Goal: Submit feedback/report problem: Submit feedback/report problem

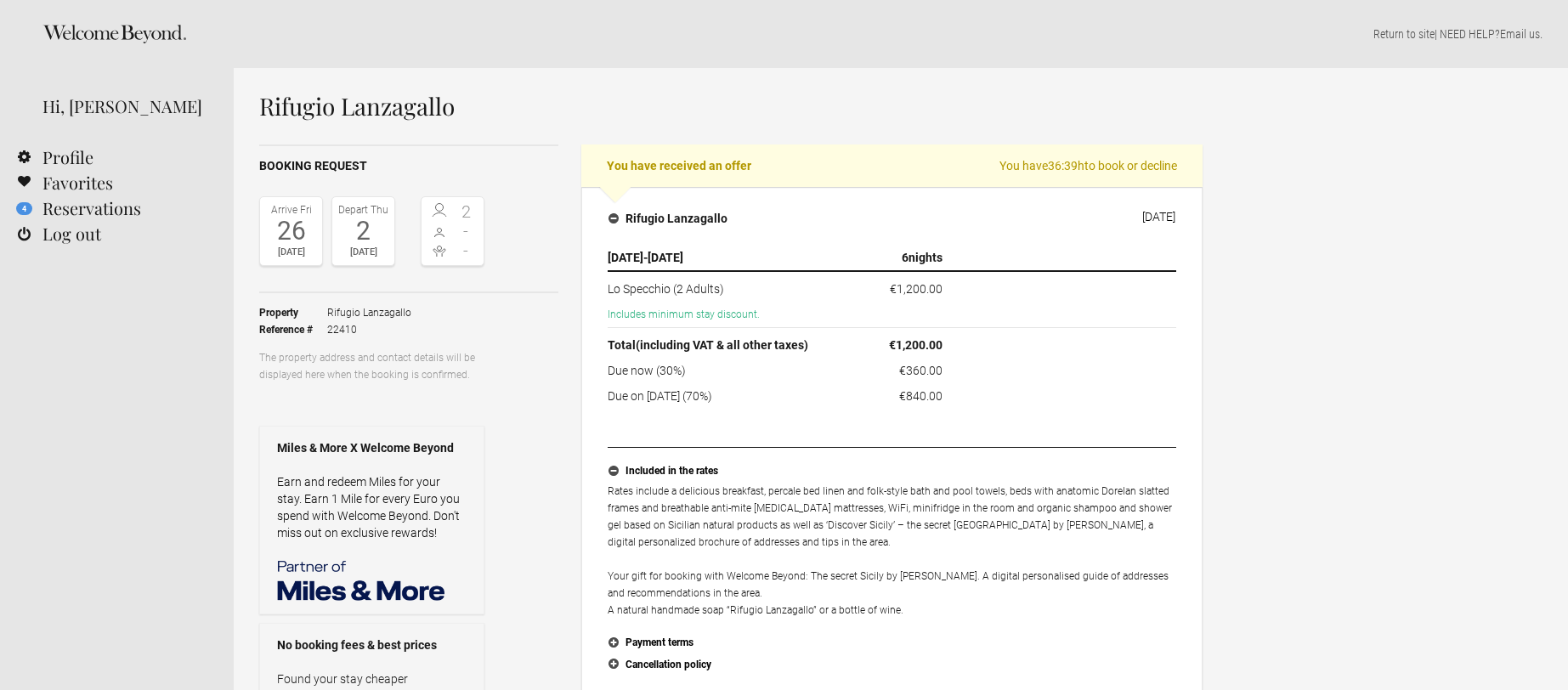
select select "EUR"
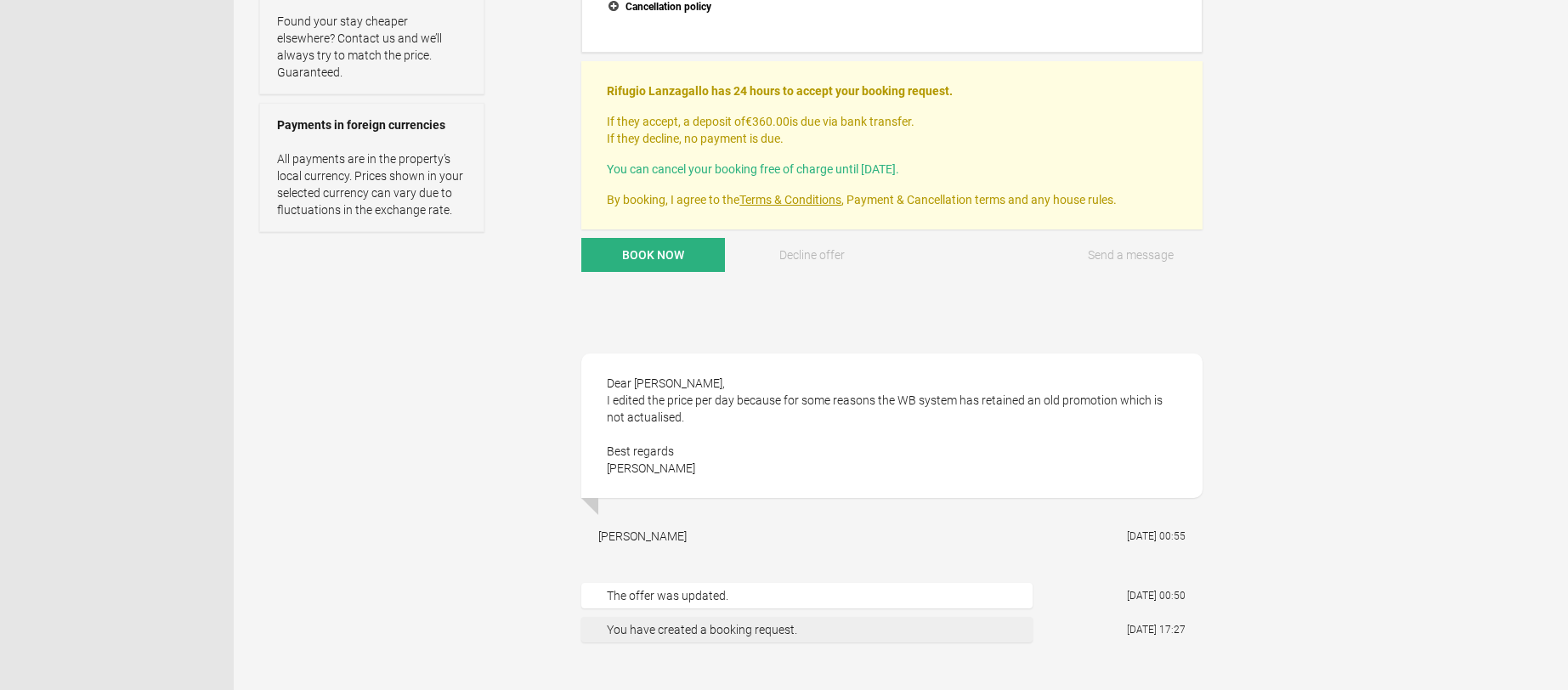
scroll to position [662, 0]
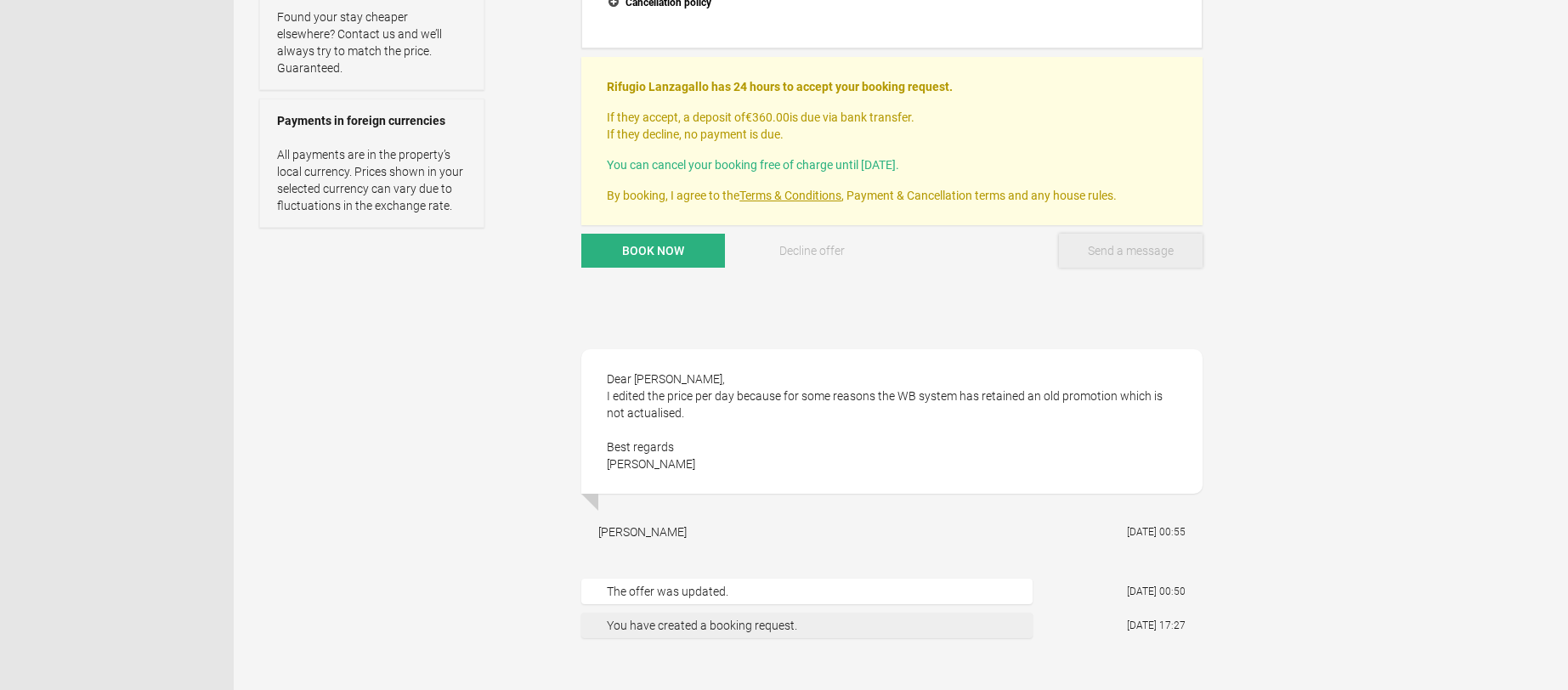
click at [1122, 249] on button "Send a message" at bounding box center [1131, 250] width 144 height 34
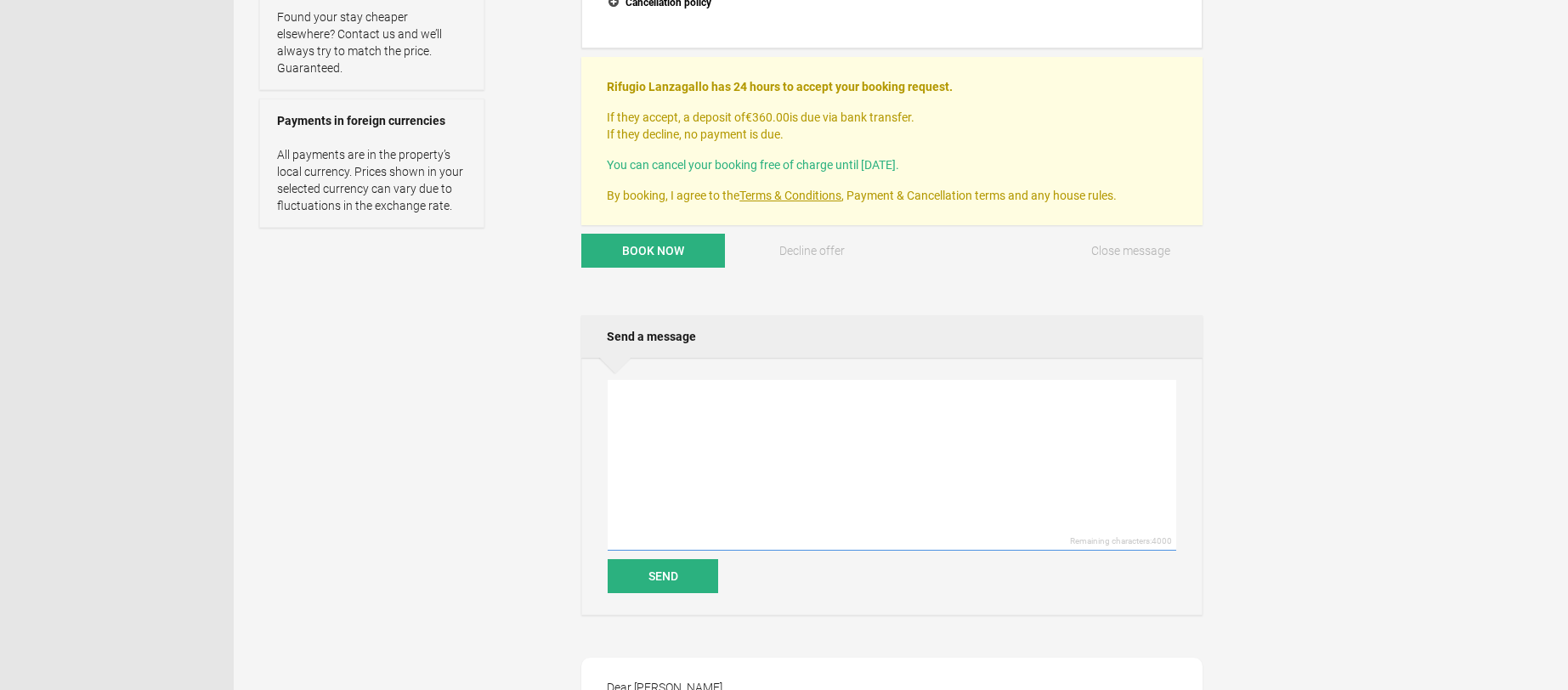
click at [755, 438] on textarea at bounding box center [891, 465] width 569 height 171
click at [907, 396] on textarea "Hello, unfortunately the price increse of approximately $500 NZD" at bounding box center [891, 465] width 569 height 171
click at [954, 397] on textarea "Hello, unfortunately the price increse of approximately 500 NZD" at bounding box center [891, 465] width 569 height 171
click at [983, 397] on textarea "Hello, unfortunately, the price increase of approximately 500 NZD" at bounding box center [891, 465] width 569 height 171
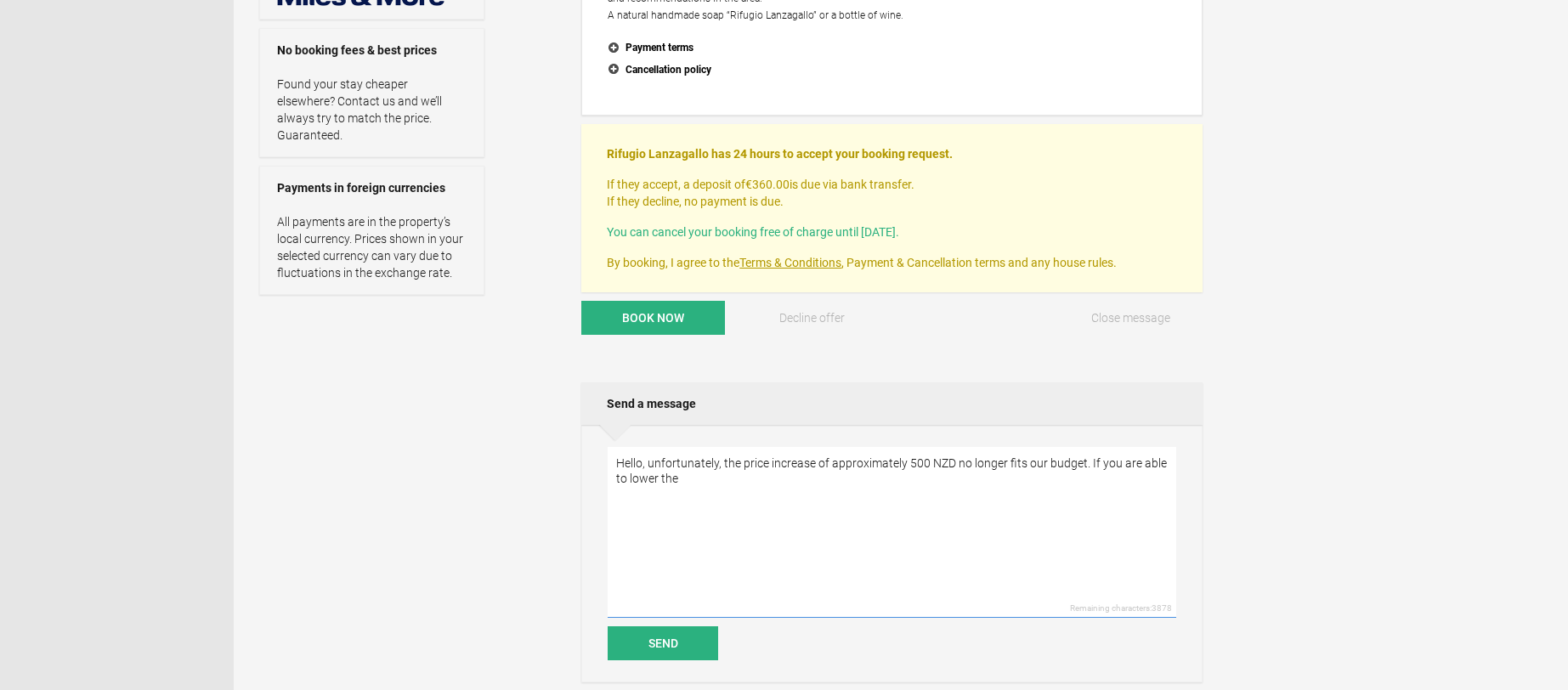
scroll to position [593, 0]
drag, startPoint x: 920, startPoint y: 480, endPoint x: 884, endPoint y: 480, distance: 36.0
click at [884, 480] on textarea "Hello, unfortunately, the price increase of approximately 500 NZD no longer fit…" at bounding box center [891, 533] width 569 height 171
click at [890, 479] on textarea "Hello, unfortunately, the price increase of approximately 500 NZD no longer fit…" at bounding box center [891, 533] width 569 height 171
click at [1033, 486] on textarea "Hello, unfortunately, the price increase of approximately 500 NZD no longer fit…" at bounding box center [891, 533] width 569 height 171
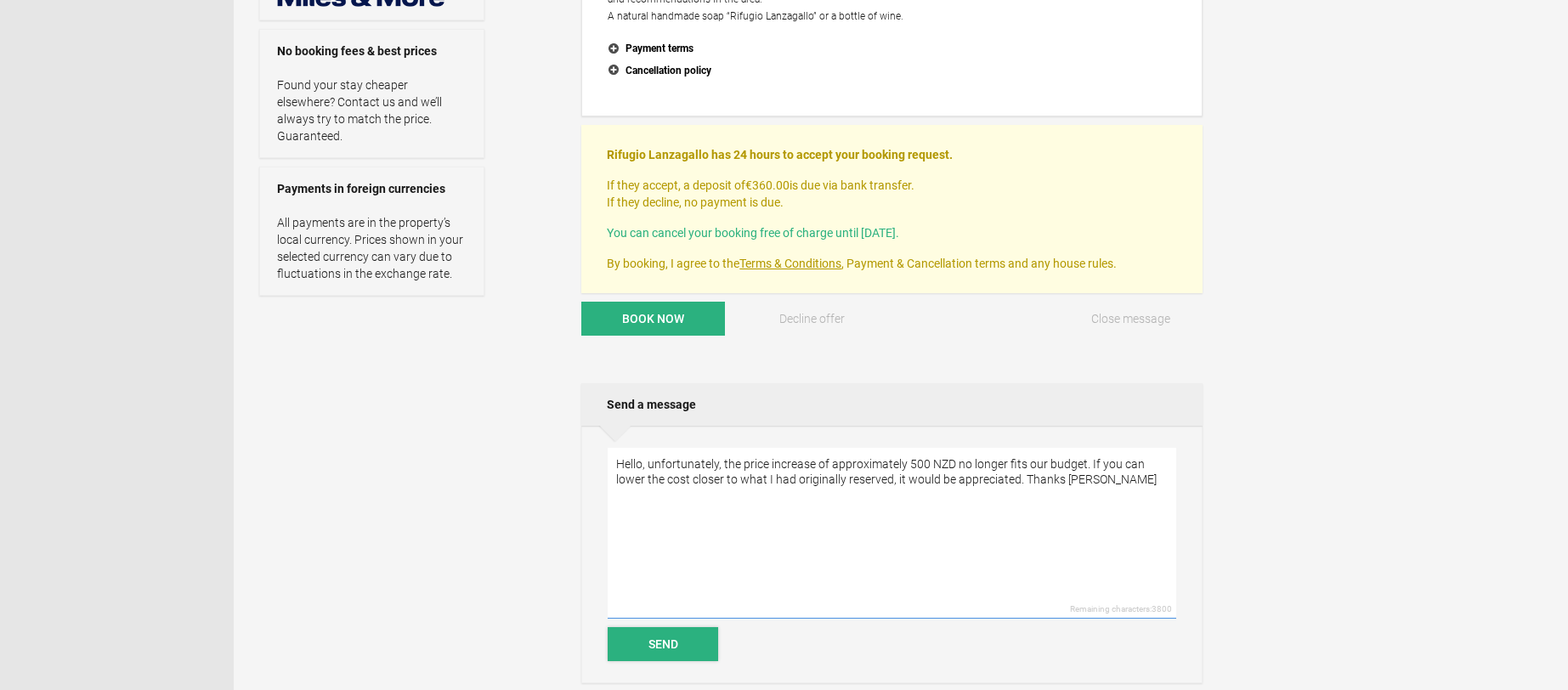
type textarea "Hello, unfortunately, the price increase of approximately 500 NZD no longer fit…"
click at [705, 652] on button "Send" at bounding box center [662, 644] width 110 height 34
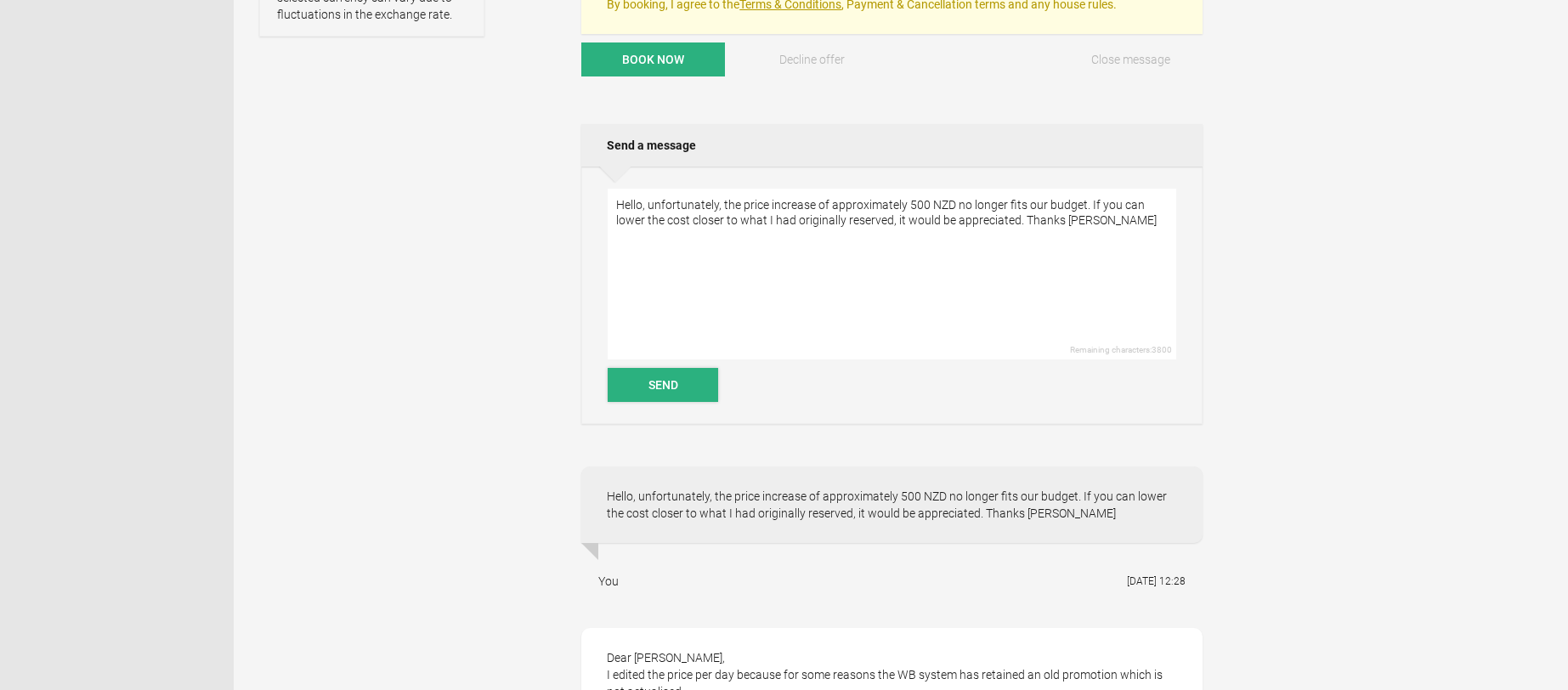
scroll to position [0, 0]
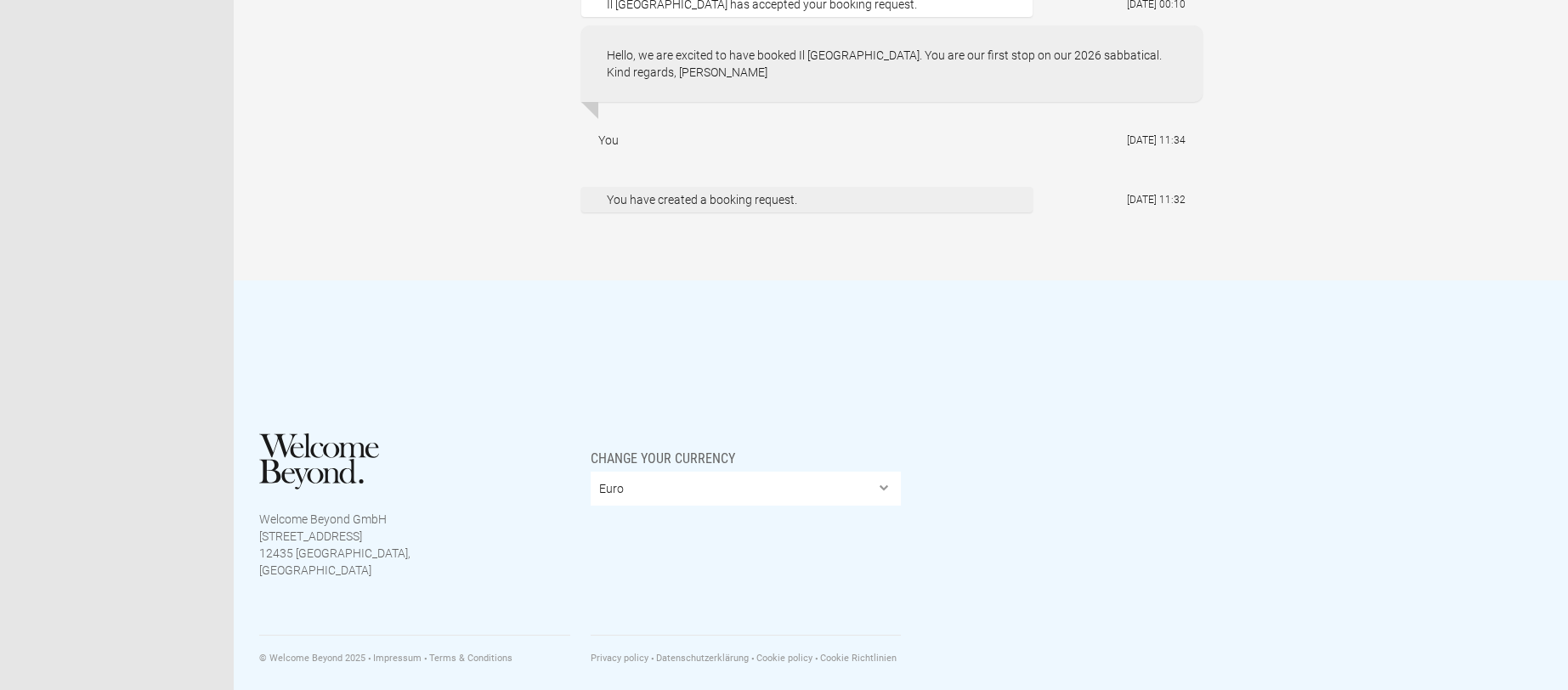
scroll to position [1297, 0]
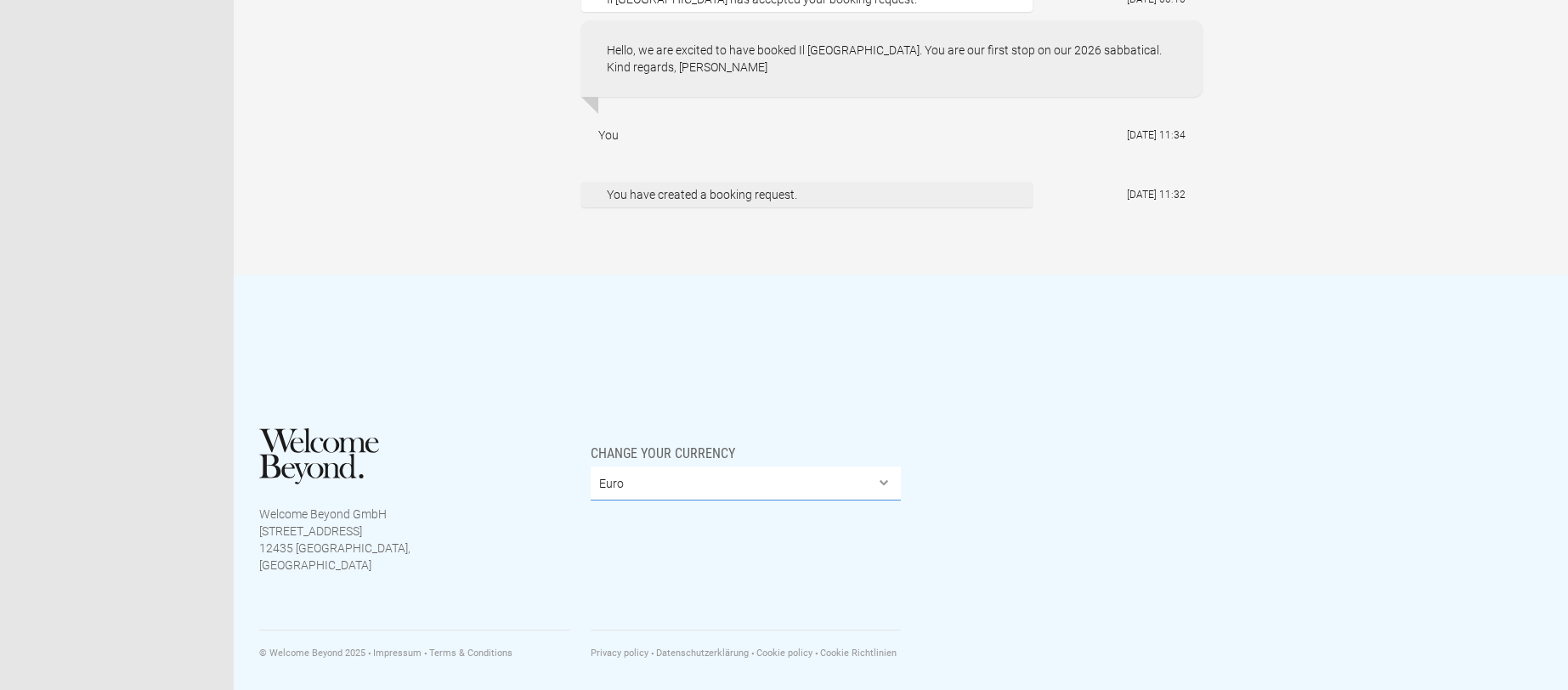
click at [886, 480] on select "Euro British Pound Sterling United States Dollar Argentine Peso Australian Doll…" at bounding box center [746, 483] width 311 height 34
select select "NZD"
click at [591, 466] on select "Euro British Pound Sterling United States Dollar Argentine Peso Australian Doll…" at bounding box center [746, 483] width 311 height 34
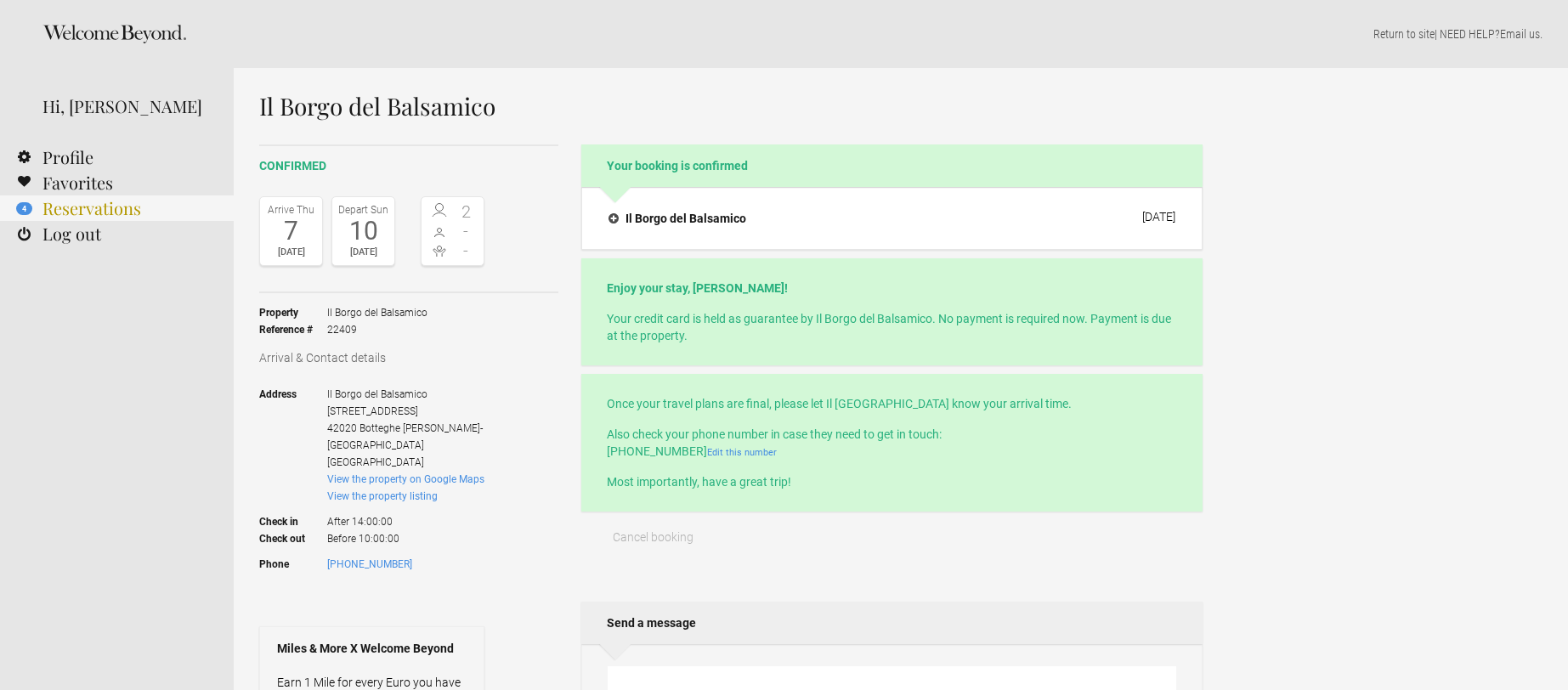
click at [82, 207] on link "4 Reservations" at bounding box center [117, 207] width 234 height 25
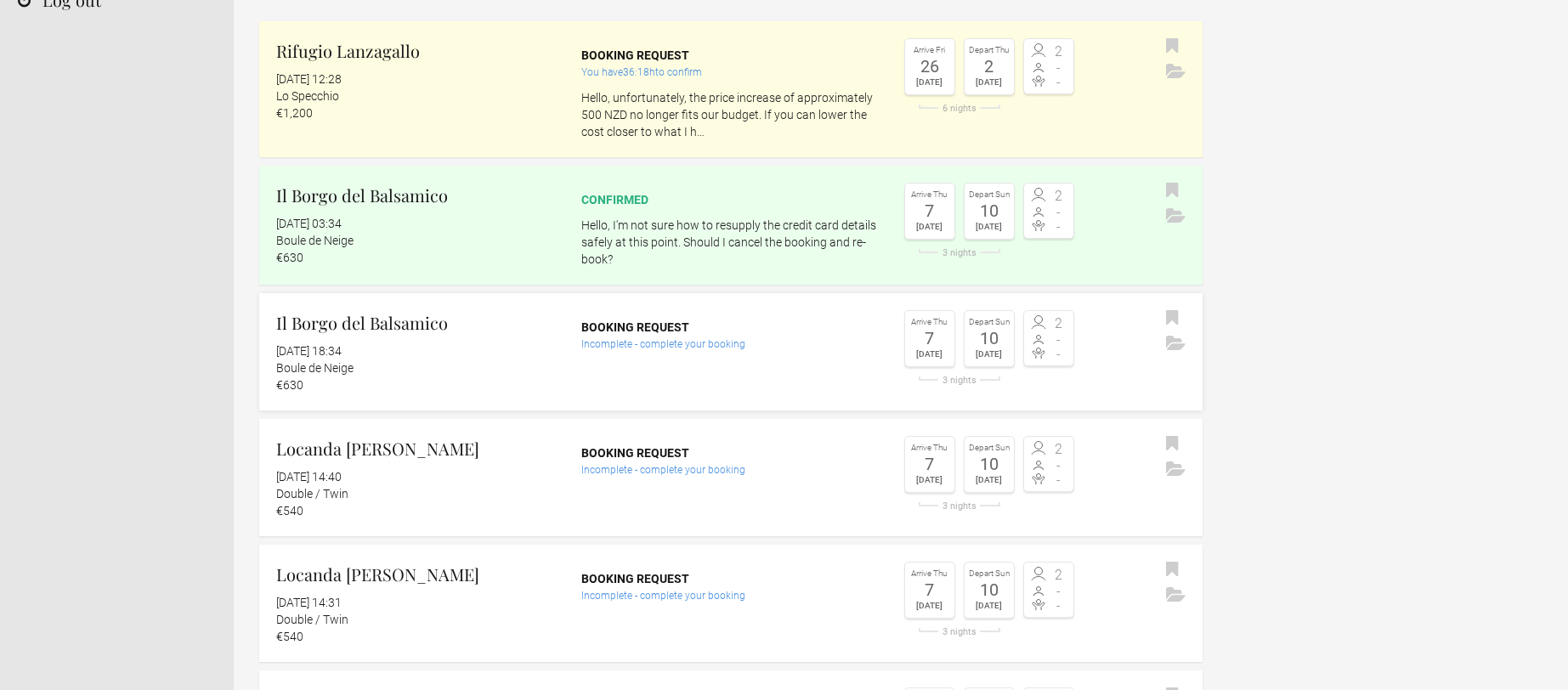
scroll to position [238, 0]
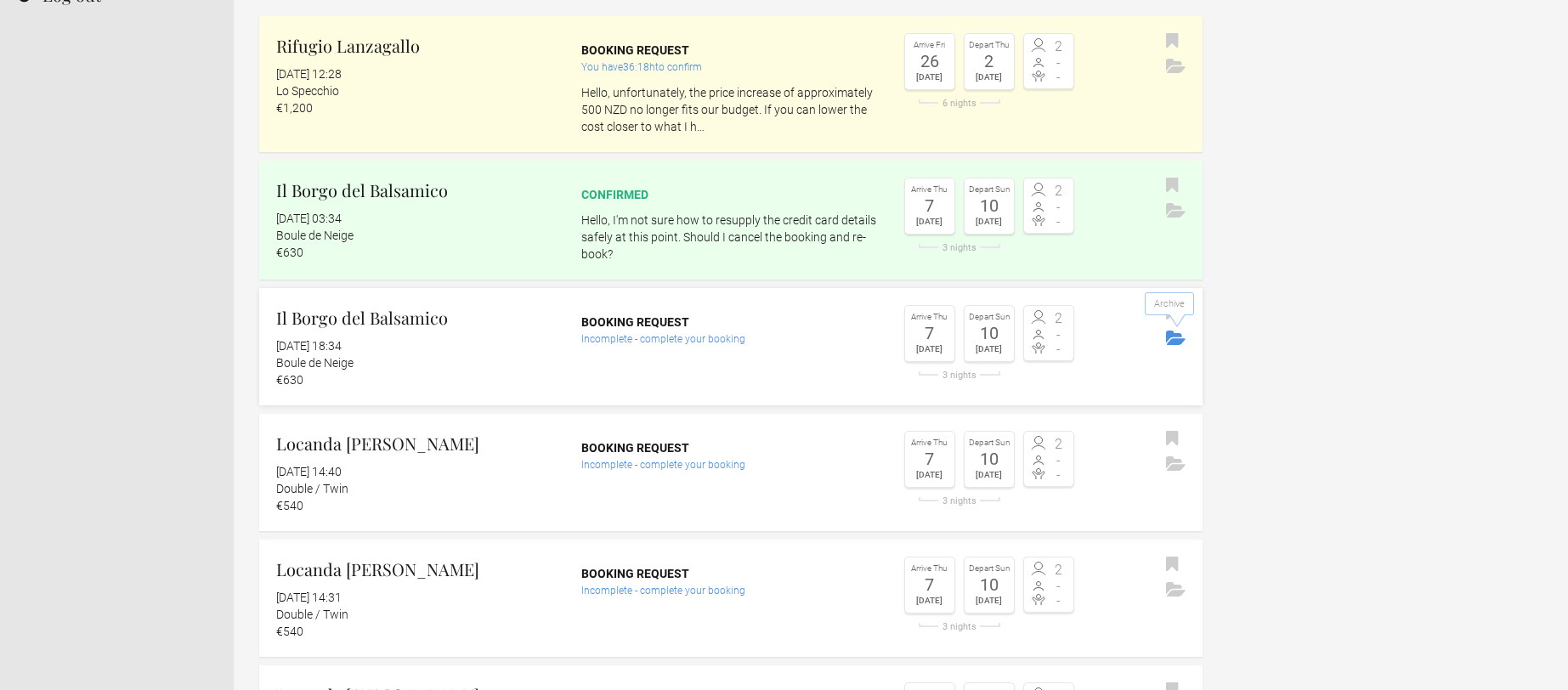
click at [1178, 340] on icon "Archive" at bounding box center [1176, 337] width 19 height 14
click at [1170, 338] on icon "Archive" at bounding box center [1176, 337] width 19 height 14
click at [1176, 335] on icon "Archive" at bounding box center [1176, 337] width 19 height 14
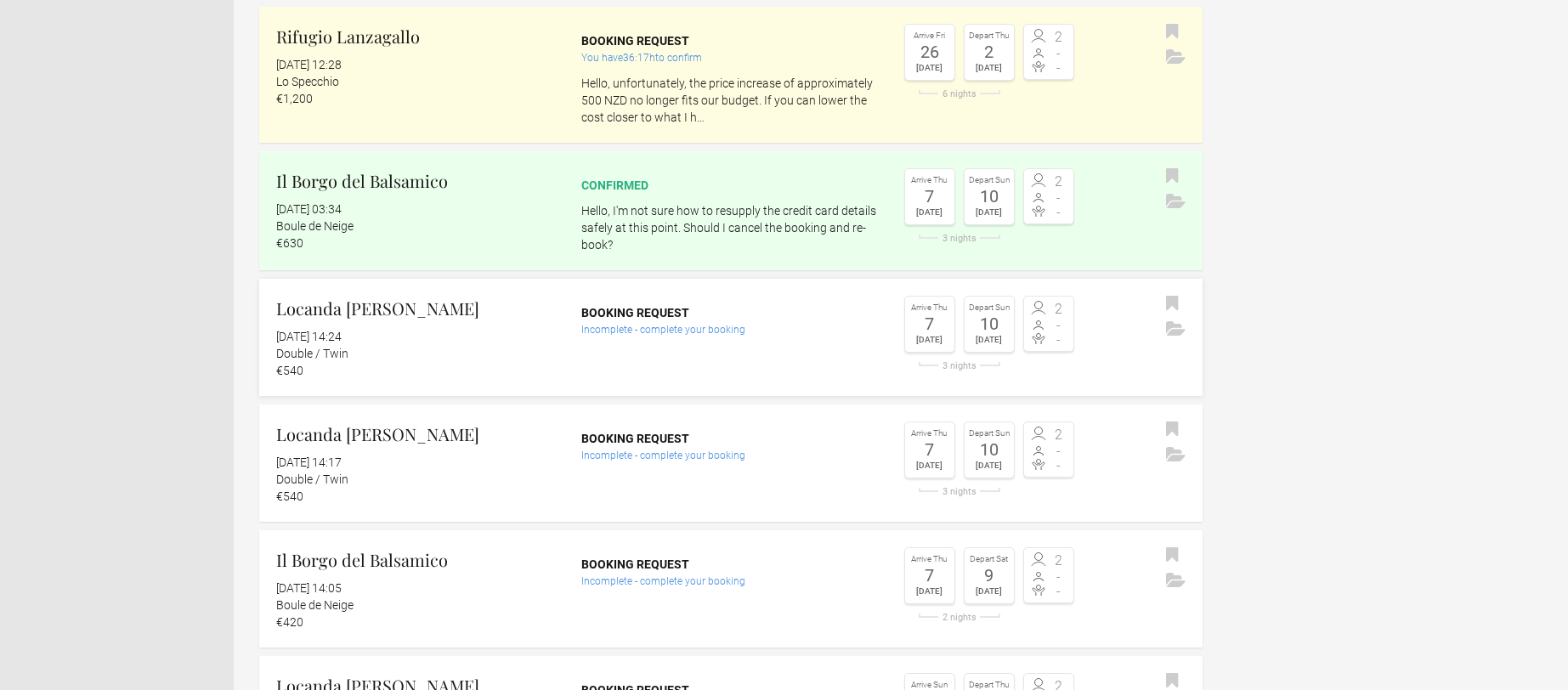
scroll to position [281, 0]
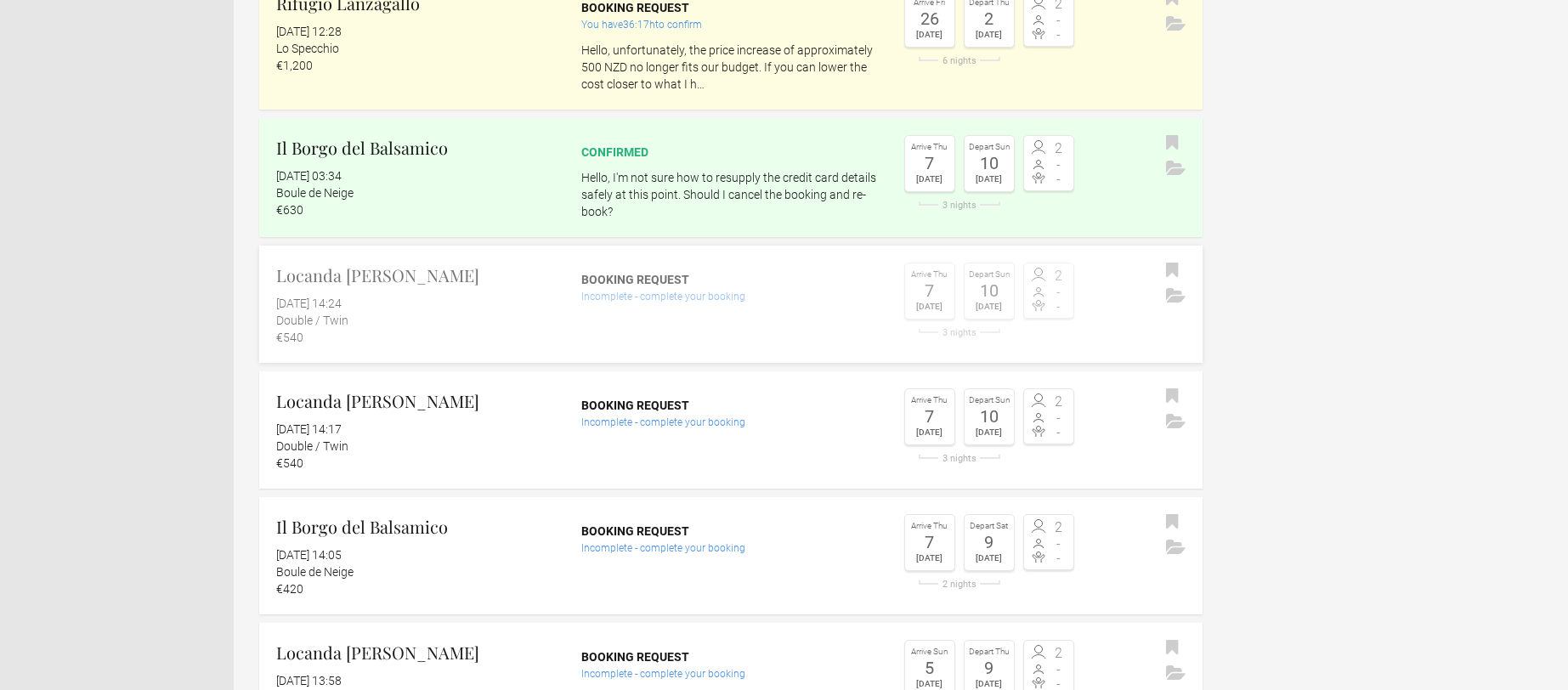
click at [776, 330] on link "Locanda La Concia 14 October 2025 at 14:24 Double / Twin €540 Booking request I…" at bounding box center [731, 303] width 943 height 117
click at [1172, 295] on icon "Archive" at bounding box center [1176, 294] width 19 height 14
click at [1181, 420] on icon "Archive" at bounding box center [1176, 421] width 19 height 14
click at [1181, 419] on icon "Archive" at bounding box center [1176, 421] width 19 height 14
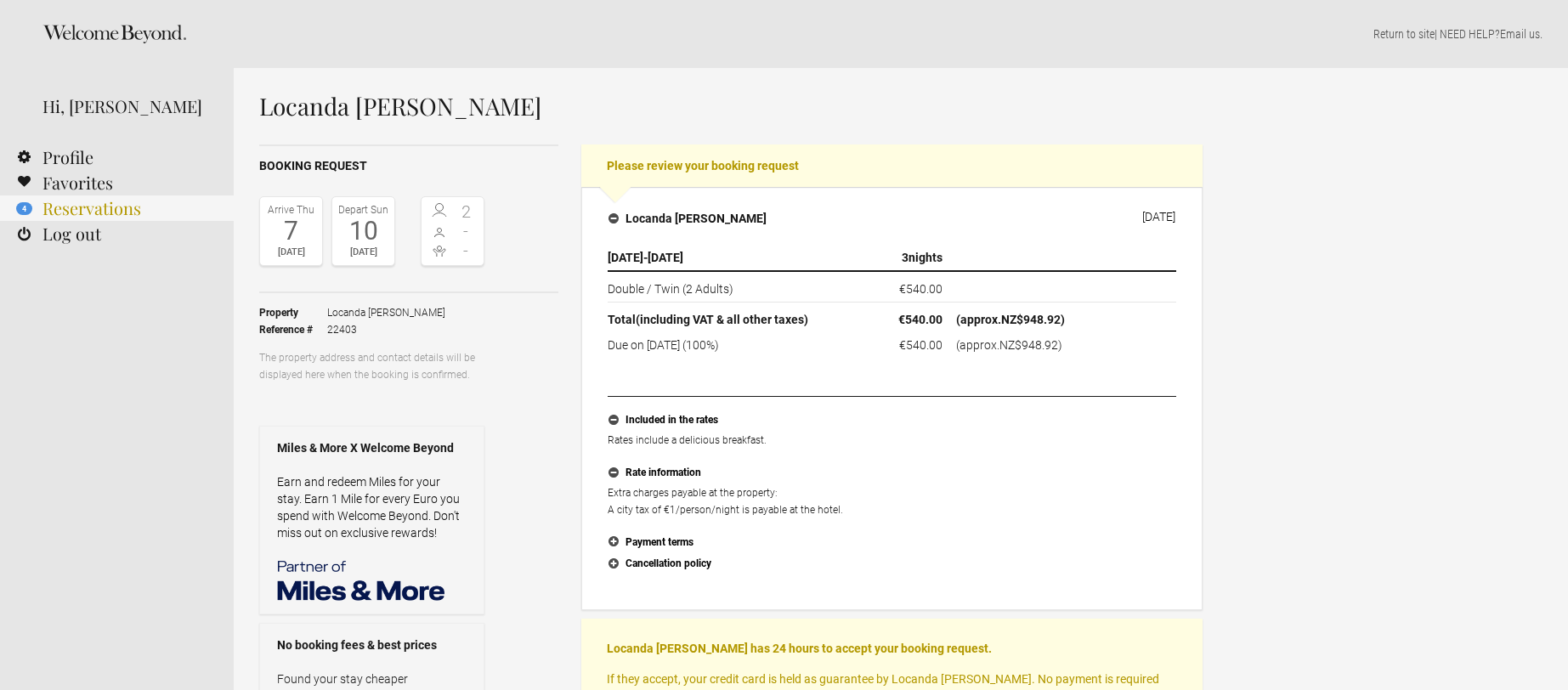
click at [95, 209] on link "4 Reservations" at bounding box center [117, 207] width 234 height 25
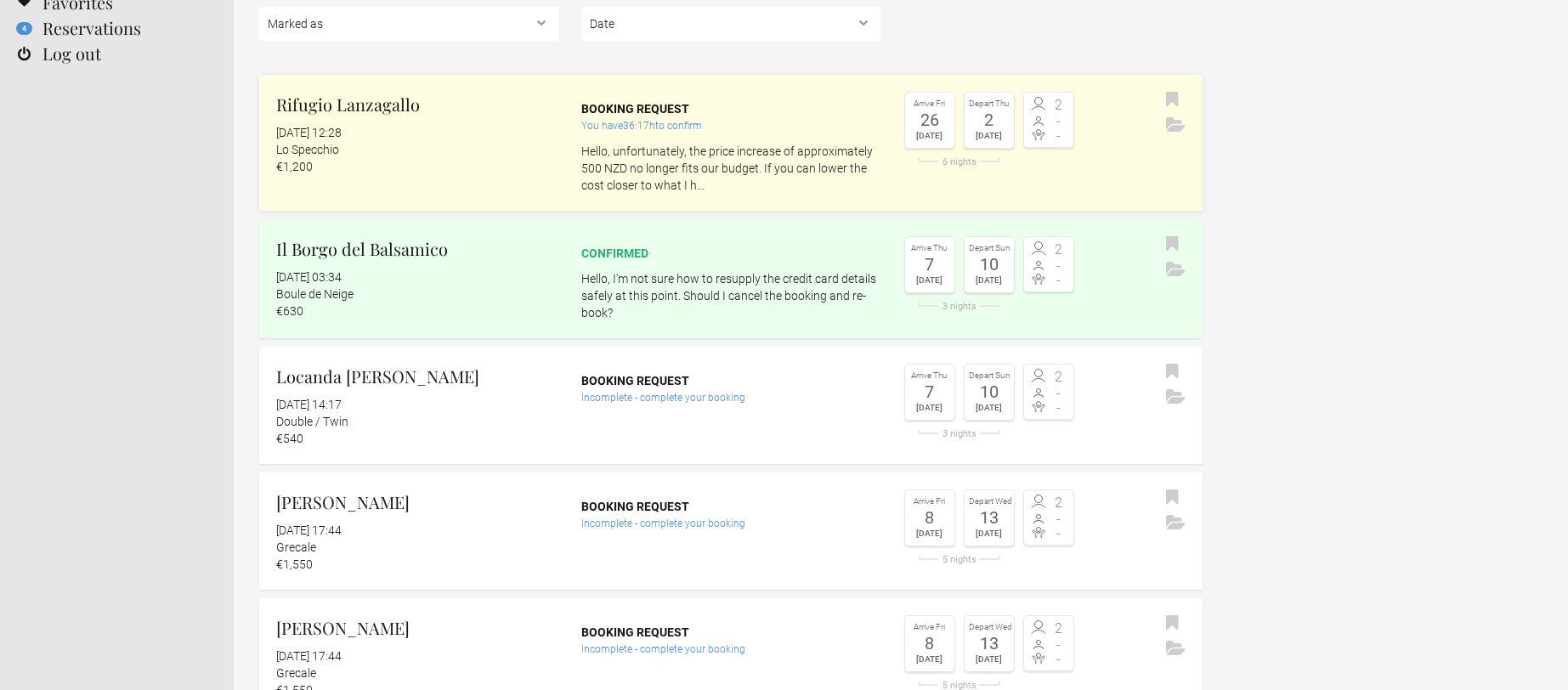
scroll to position [183, 0]
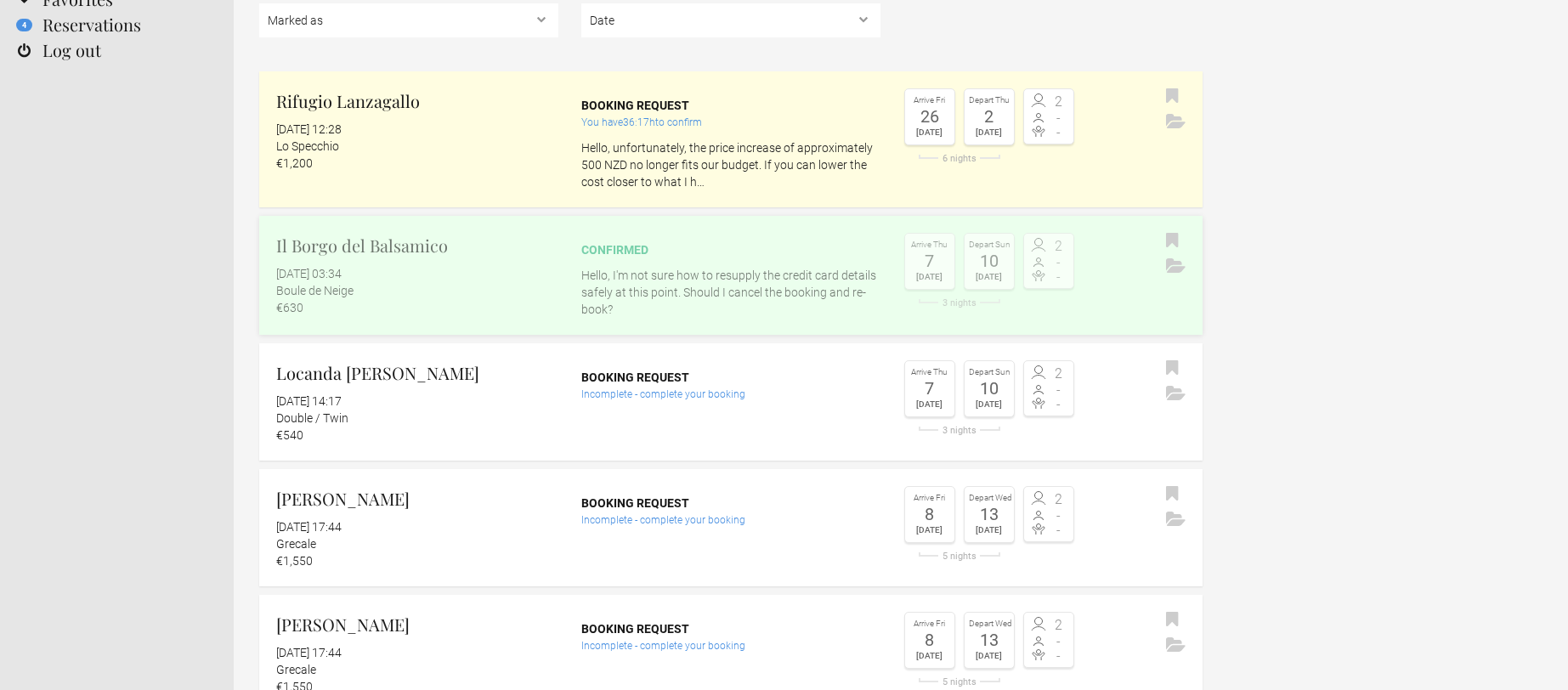
click at [335, 247] on h2 "Il Borgo del Balsamico" at bounding box center [417, 245] width 282 height 25
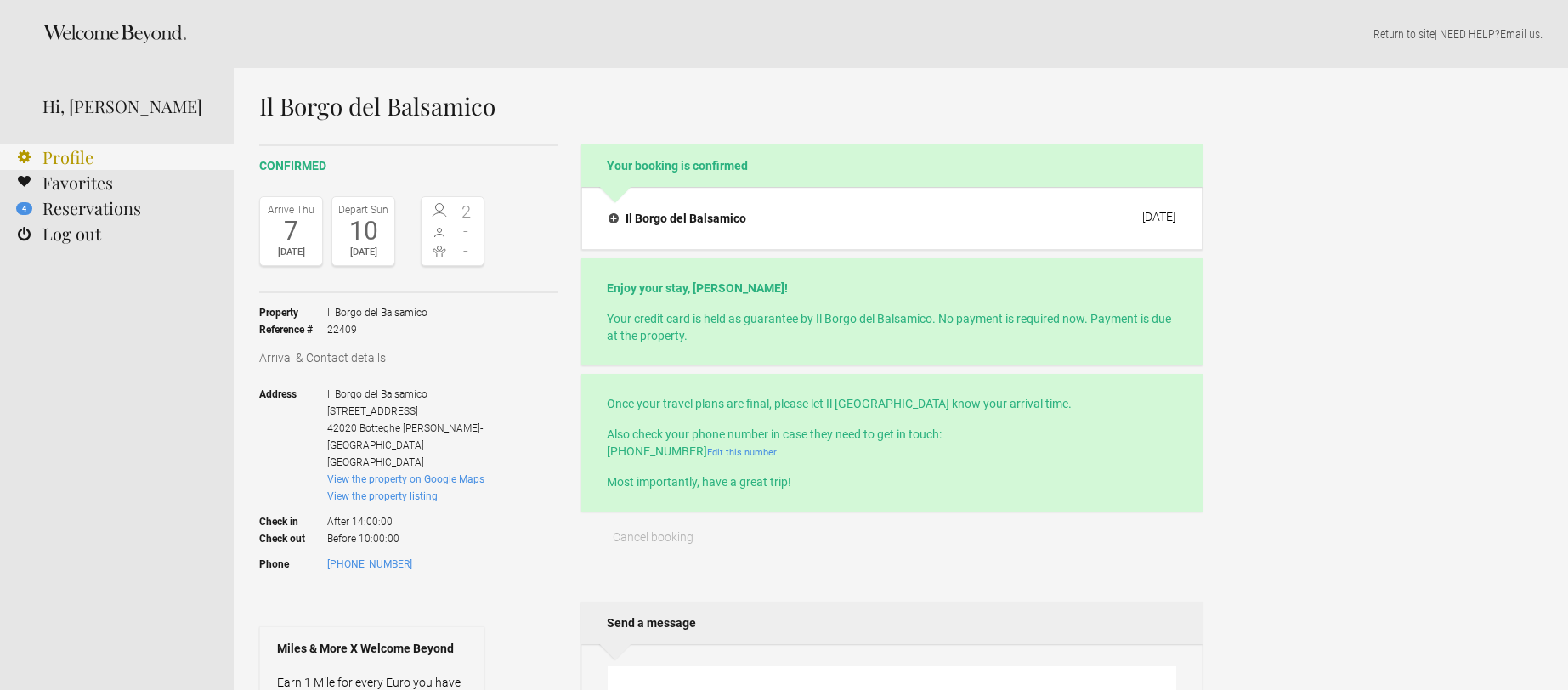
click at [82, 153] on link "Profile" at bounding box center [117, 157] width 234 height 25
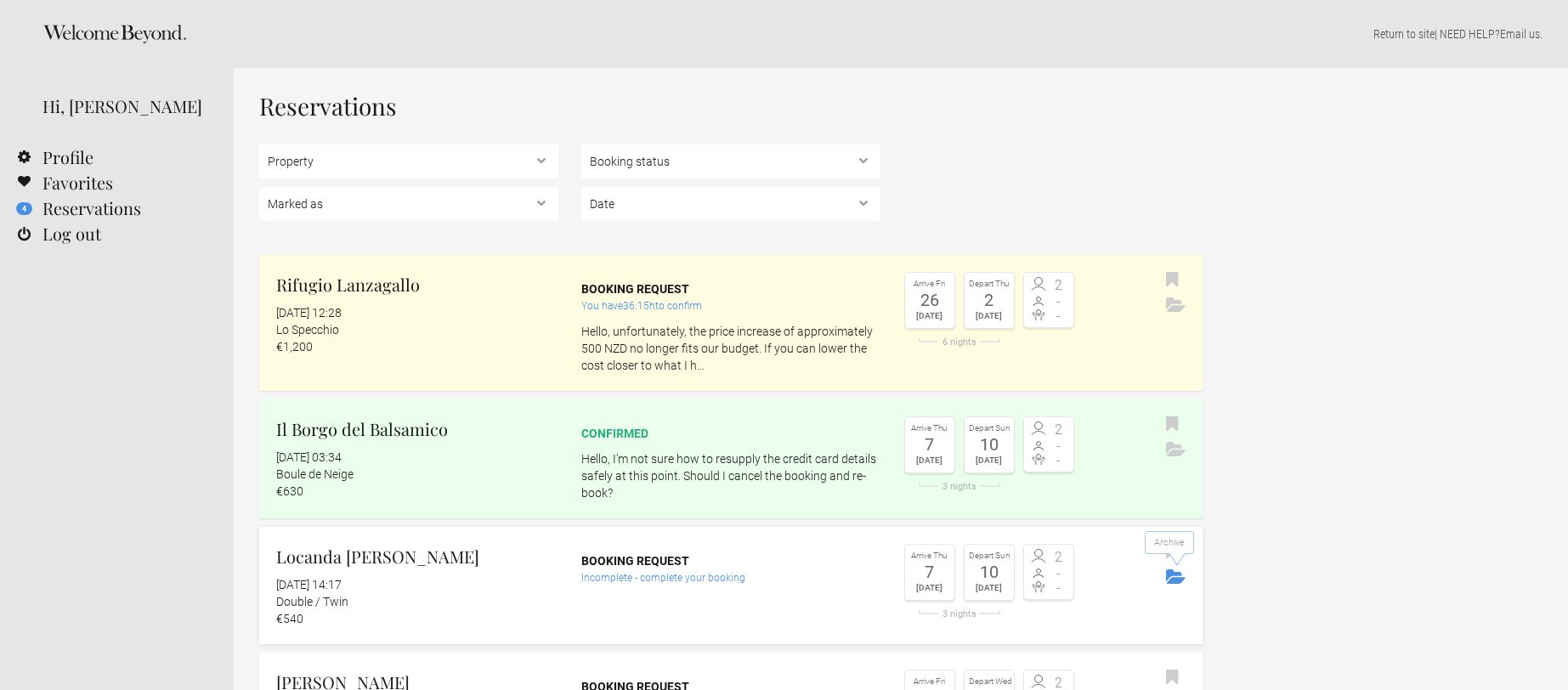
click at [1177, 578] on icon "Archive" at bounding box center [1176, 576] width 19 height 14
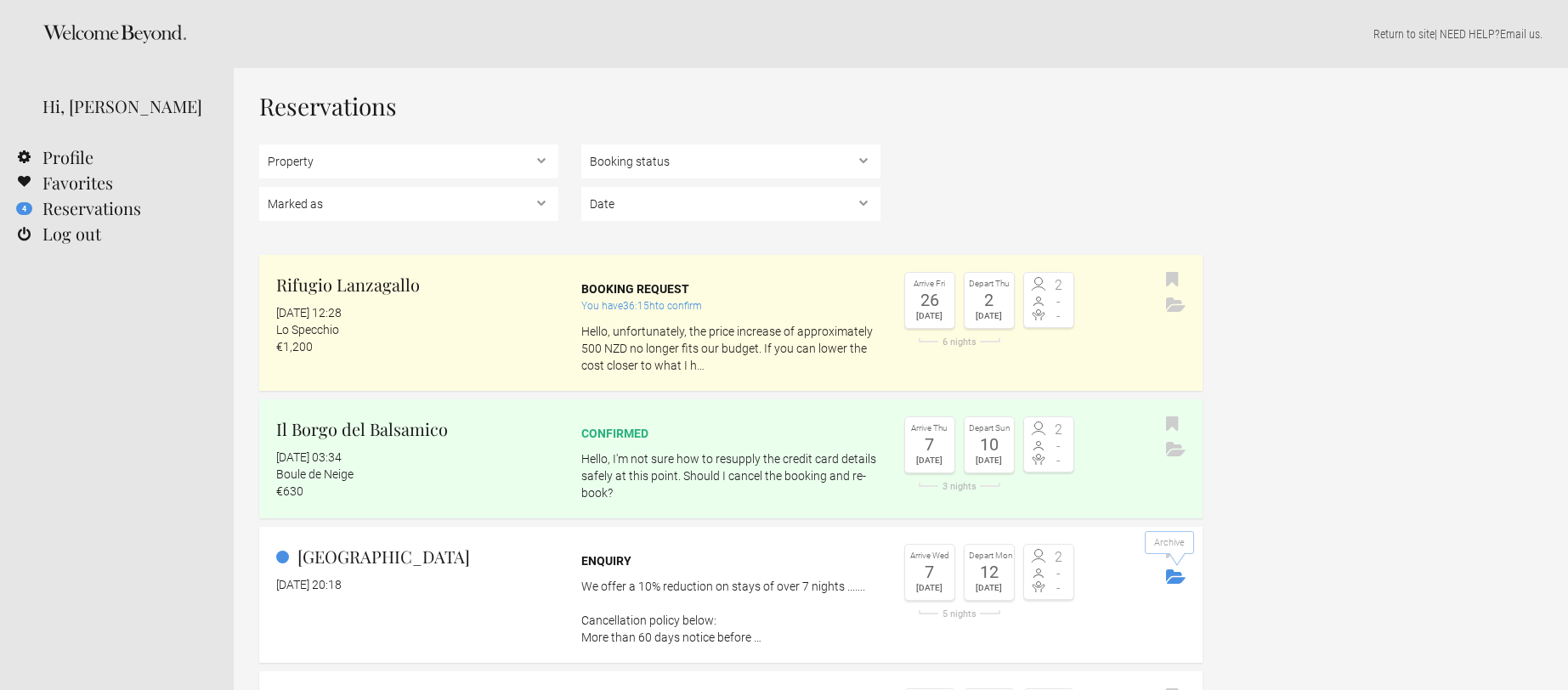
click at [1177, 578] on icon "Archive" at bounding box center [1176, 576] width 19 height 14
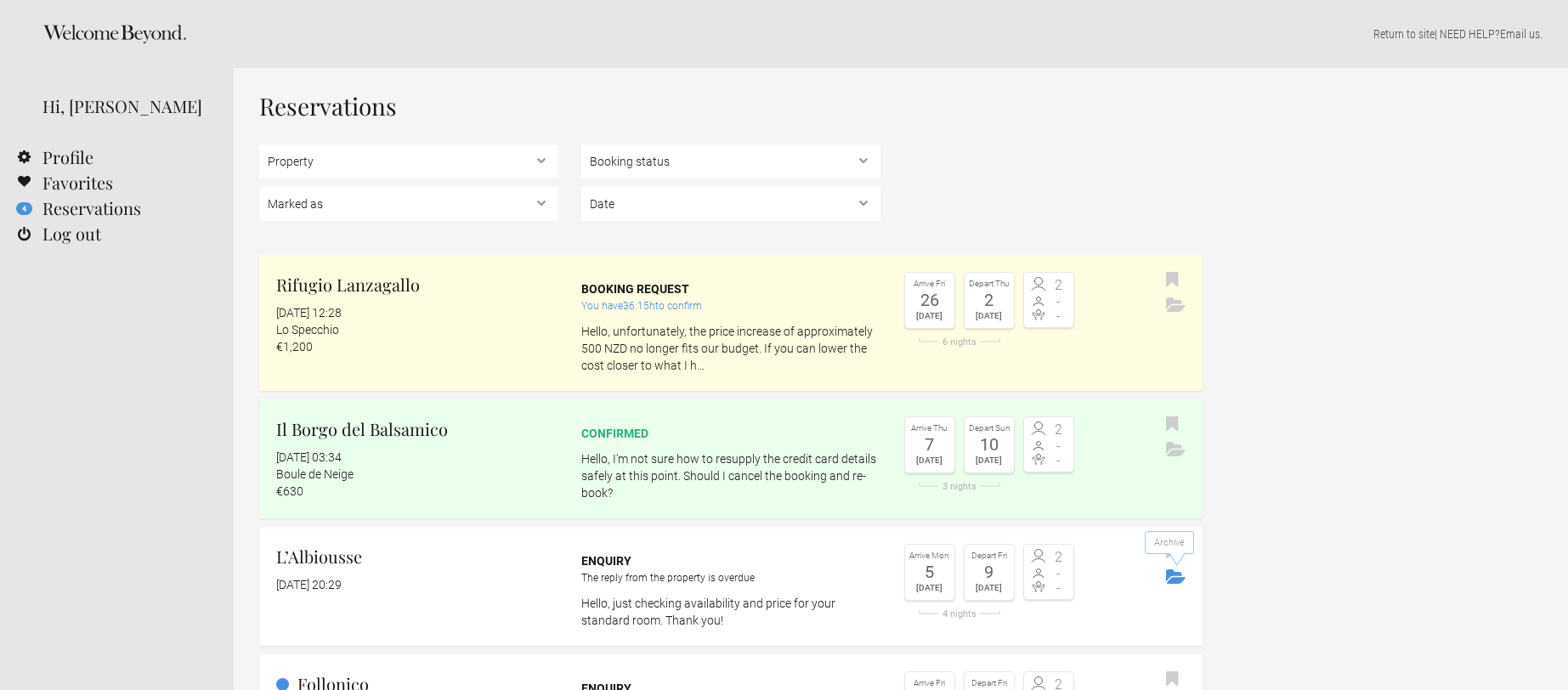
click at [1177, 578] on icon "Archive" at bounding box center [1176, 576] width 19 height 14
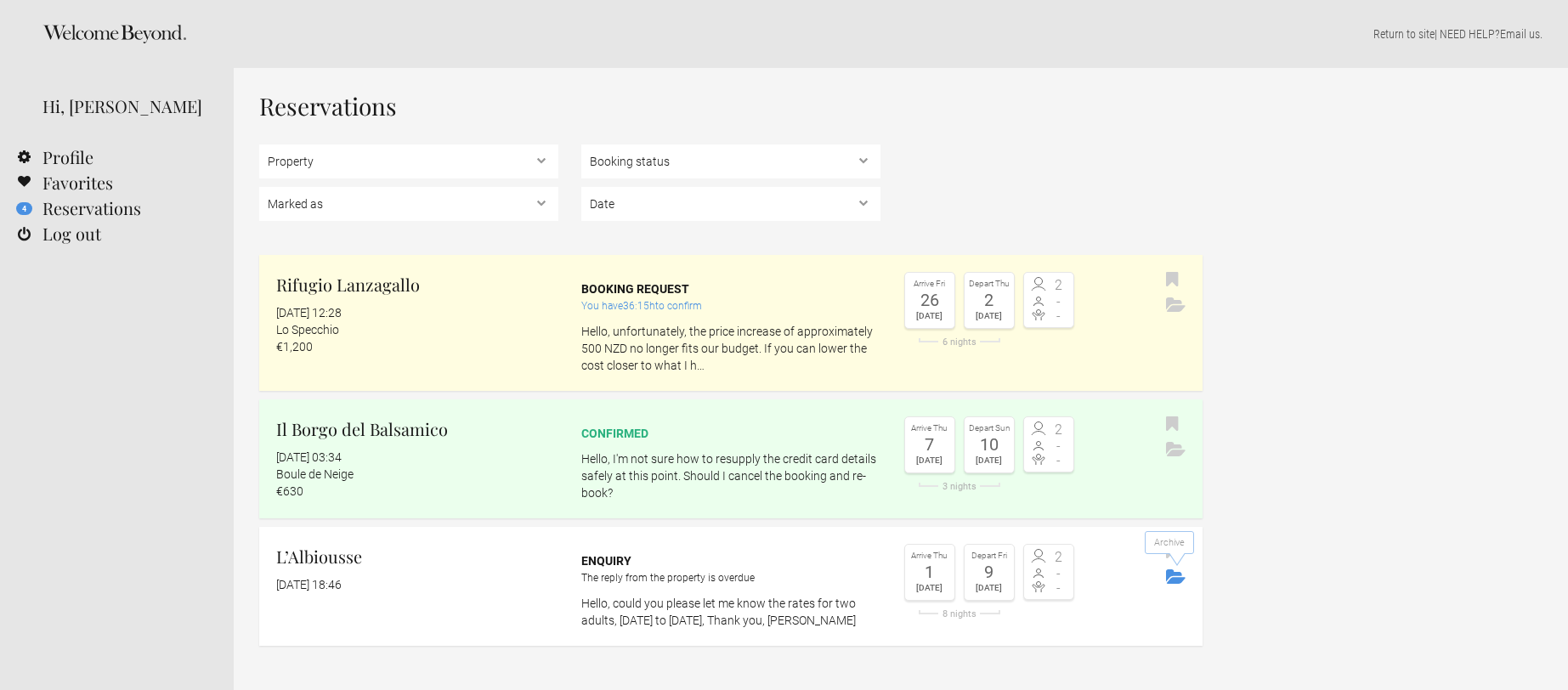
click at [1177, 578] on icon "Archive" at bounding box center [1176, 576] width 19 height 14
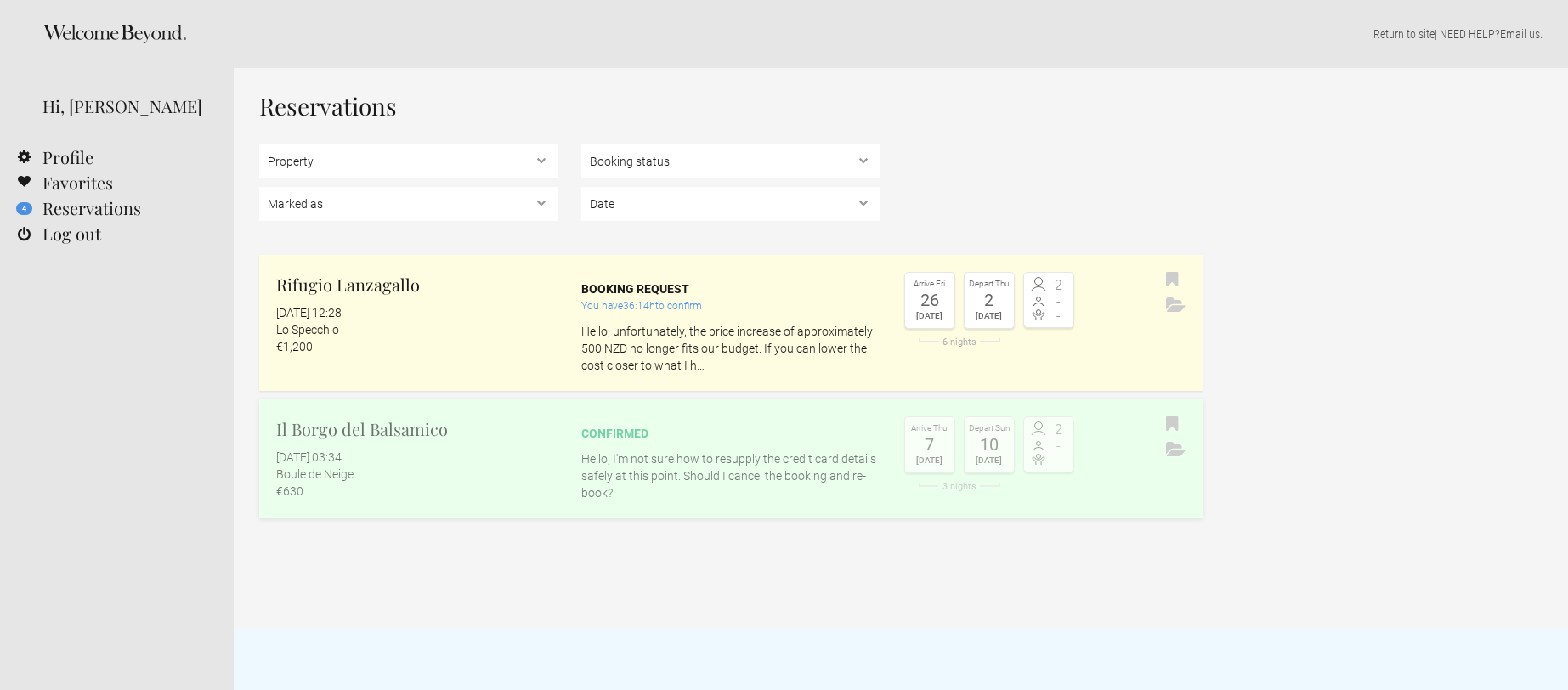
click at [380, 428] on h2 "Il Borgo del Balsamico" at bounding box center [417, 428] width 282 height 25
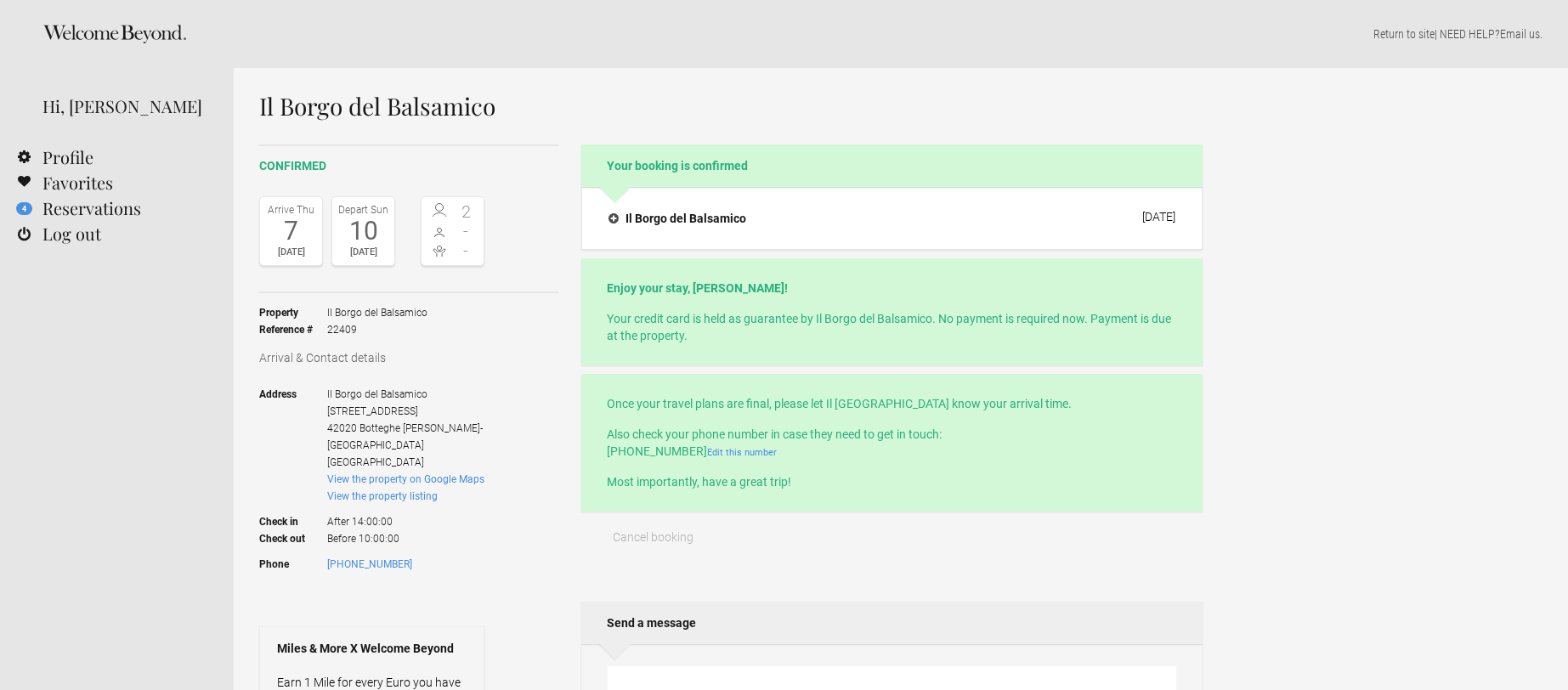
click at [128, 28] on icon at bounding box center [114, 34] width 144 height 18
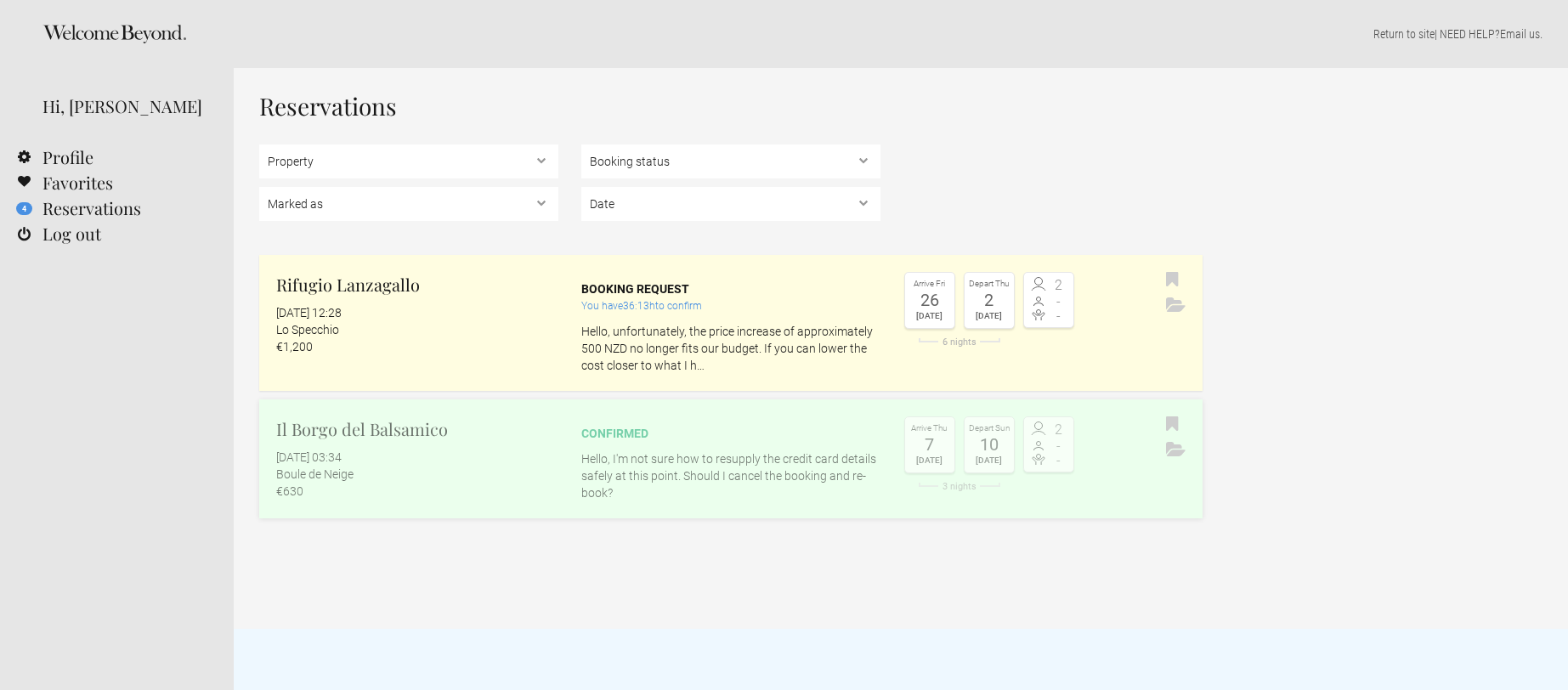
click at [435, 444] on div "Il Borgo del Balsamico 16 October 2025 at 03:34 Boule de Neige €630" at bounding box center [409, 457] width 299 height 83
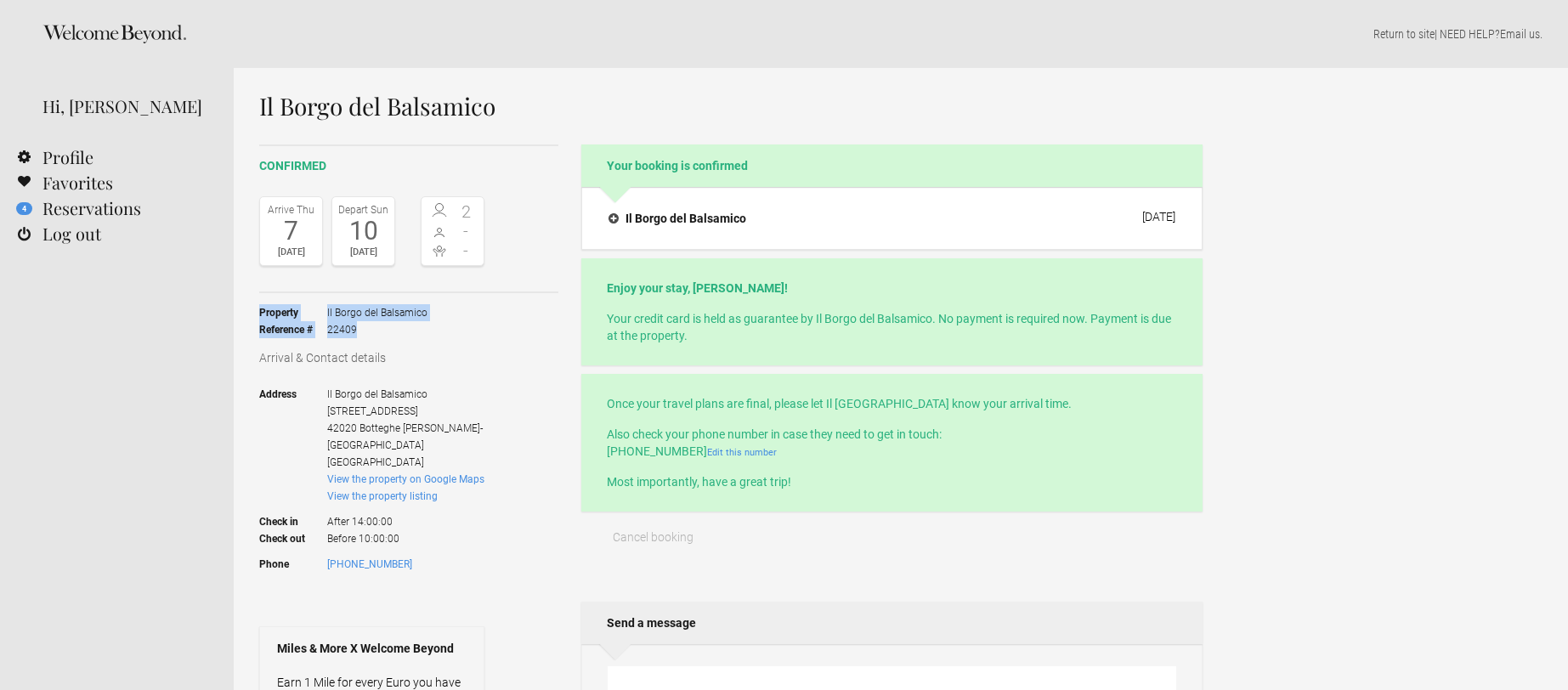
drag, startPoint x: 260, startPoint y: 314, endPoint x: 370, endPoint y: 337, distance: 112.4
click at [370, 337] on ul "Property Il [GEOGRAPHIC_DATA] Reference # 22409" at bounding box center [372, 321] width 225 height 56
copy ul "Property Il [GEOGRAPHIC_DATA] Reference # 22409"
